Goal: Check status: Check status

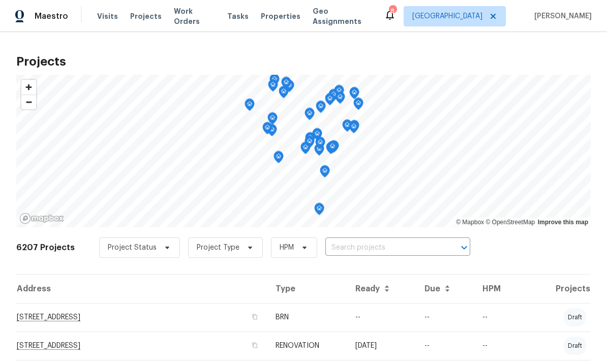
click at [370, 244] on input "text" at bounding box center [383, 248] width 116 height 16
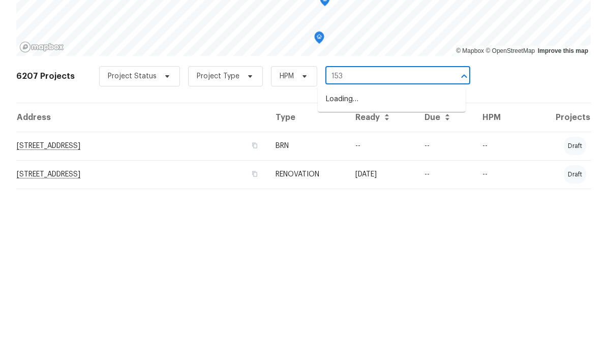
type input "1531"
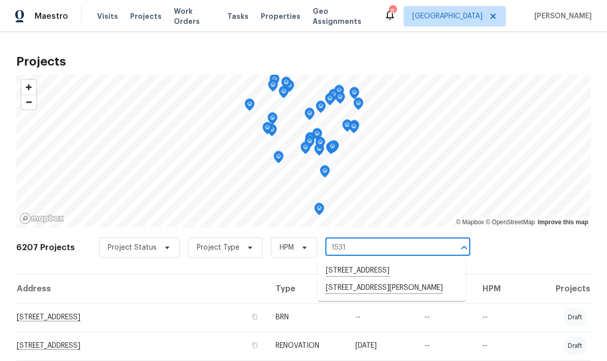
click at [412, 262] on li "[STREET_ADDRESS]" at bounding box center [392, 270] width 148 height 17
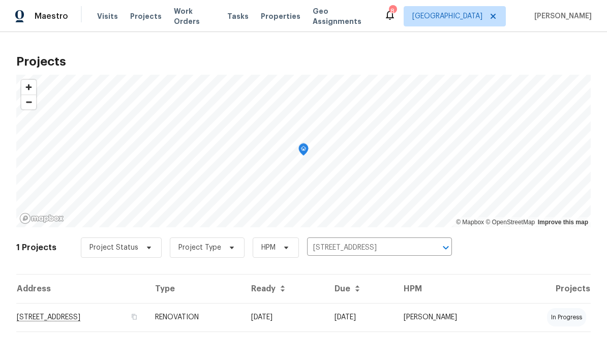
click at [142, 315] on td "[STREET_ADDRESS]" at bounding box center [81, 317] width 131 height 28
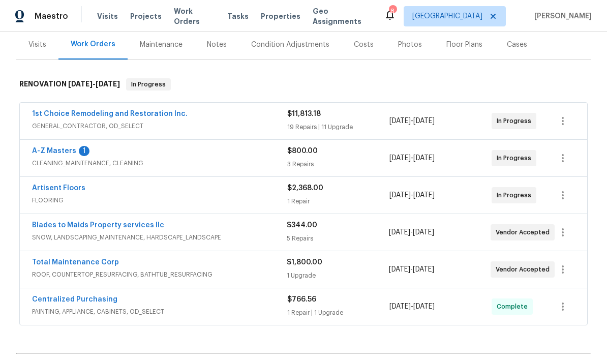
scroll to position [123, 0]
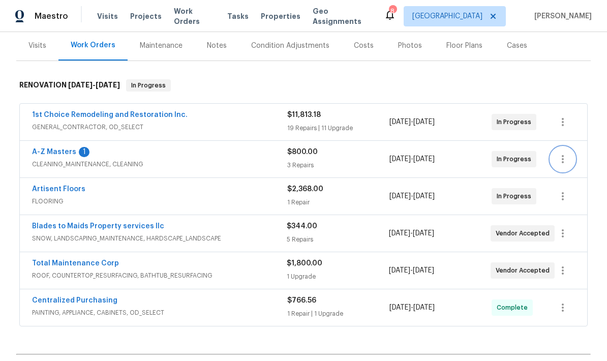
click at [560, 159] on icon "button" at bounding box center [562, 159] width 12 height 12
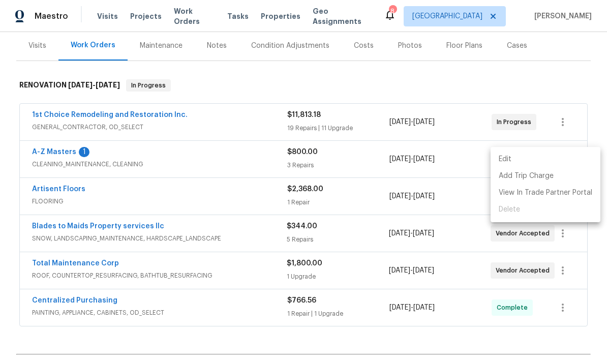
click at [449, 170] on div at bounding box center [303, 180] width 607 height 361
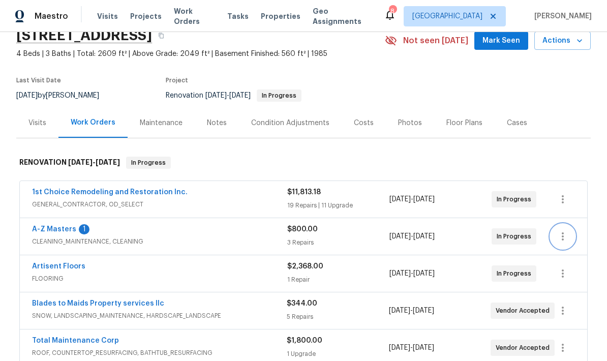
scroll to position [43, 0]
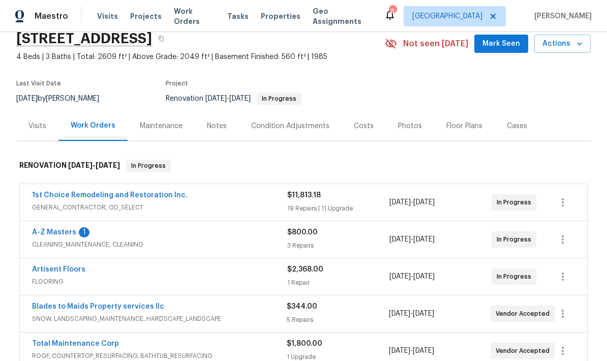
click at [43, 117] on div "Visits" at bounding box center [37, 126] width 42 height 30
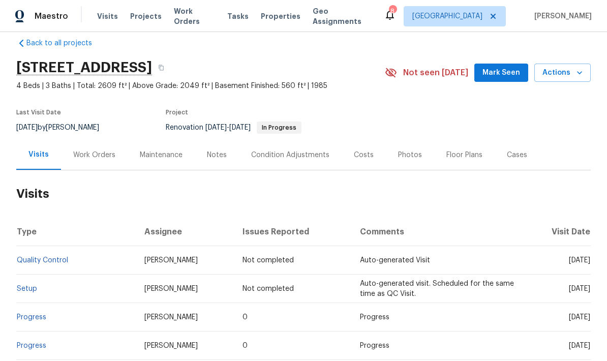
scroll to position [15, 0]
click at [514, 73] on span "Mark Seen" at bounding box center [501, 72] width 38 height 13
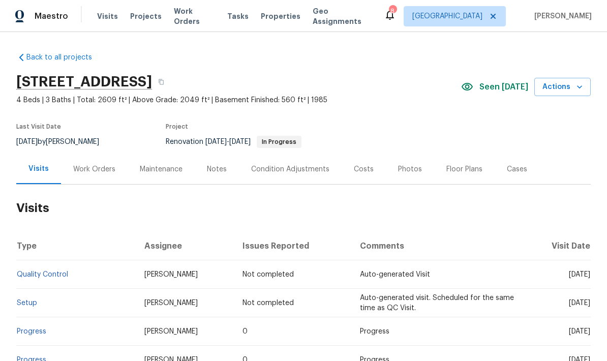
scroll to position [0, 0]
click at [100, 169] on div "Work Orders" at bounding box center [94, 169] width 42 height 10
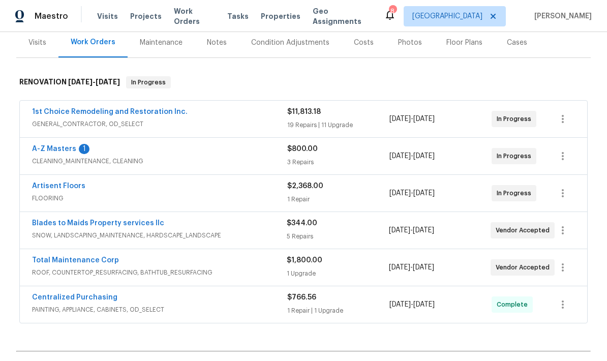
scroll to position [128, 0]
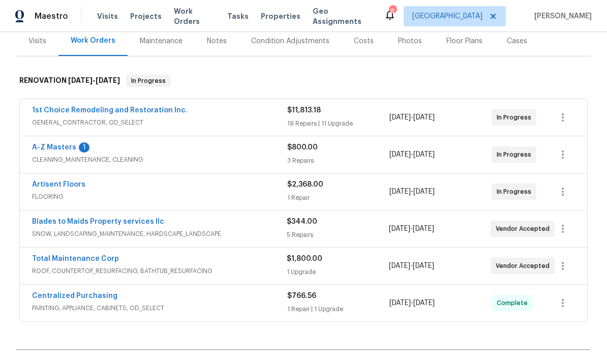
click at [102, 260] on link "Total Maintenance Corp" at bounding box center [75, 258] width 87 height 7
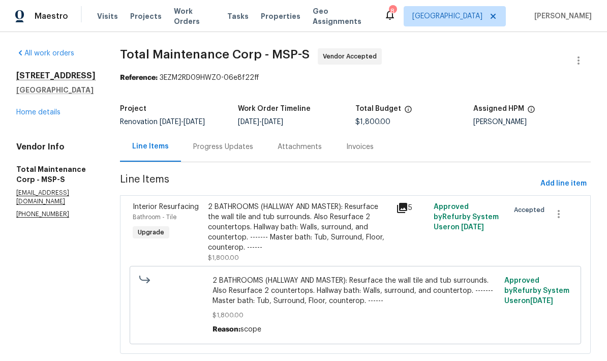
click at [227, 147] on div "Progress Updates" at bounding box center [223, 147] width 60 height 10
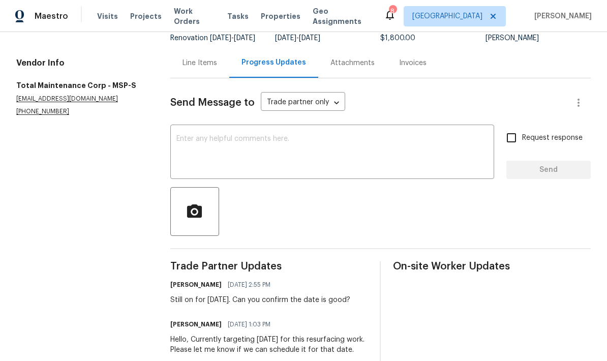
scroll to position [83, 0]
